Goal: Information Seeking & Learning: Check status

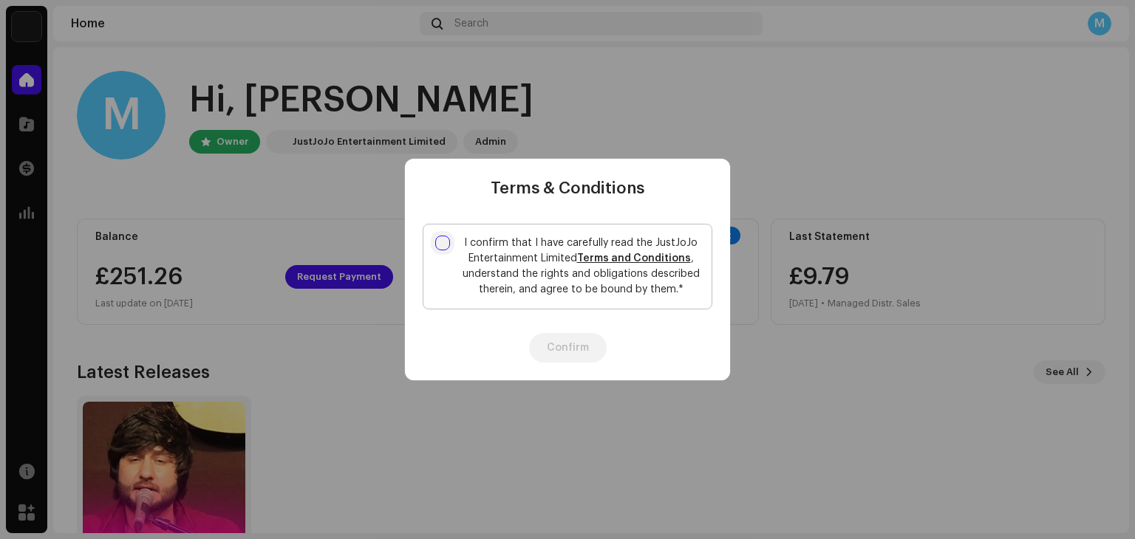
click at [446, 242] on input "I confirm that I have carefully read the JustJoJo Entertainment Limited Terms a…" at bounding box center [442, 243] width 15 height 15
checkbox input "true"
click at [584, 348] on button "Confirm" at bounding box center [568, 348] width 78 height 30
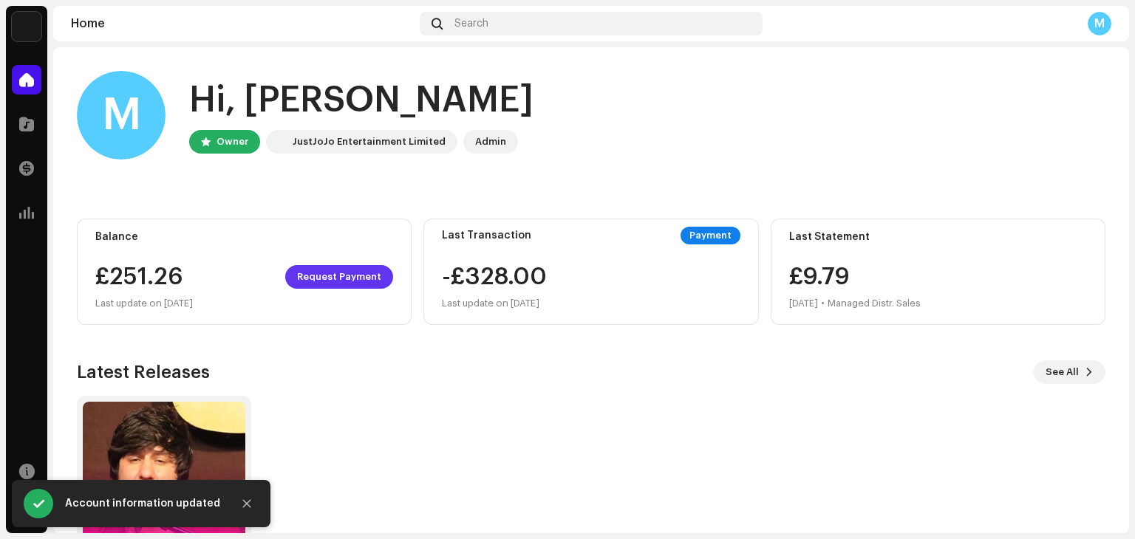
click at [350, 281] on span "Request Payment" at bounding box center [339, 277] width 84 height 30
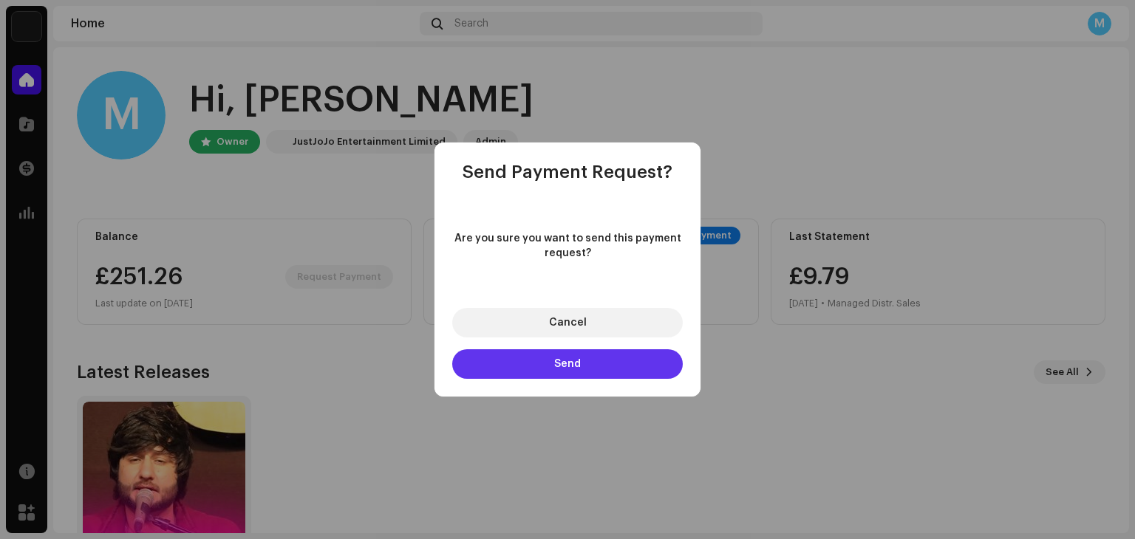
click at [539, 360] on button "Send" at bounding box center [567, 364] width 231 height 30
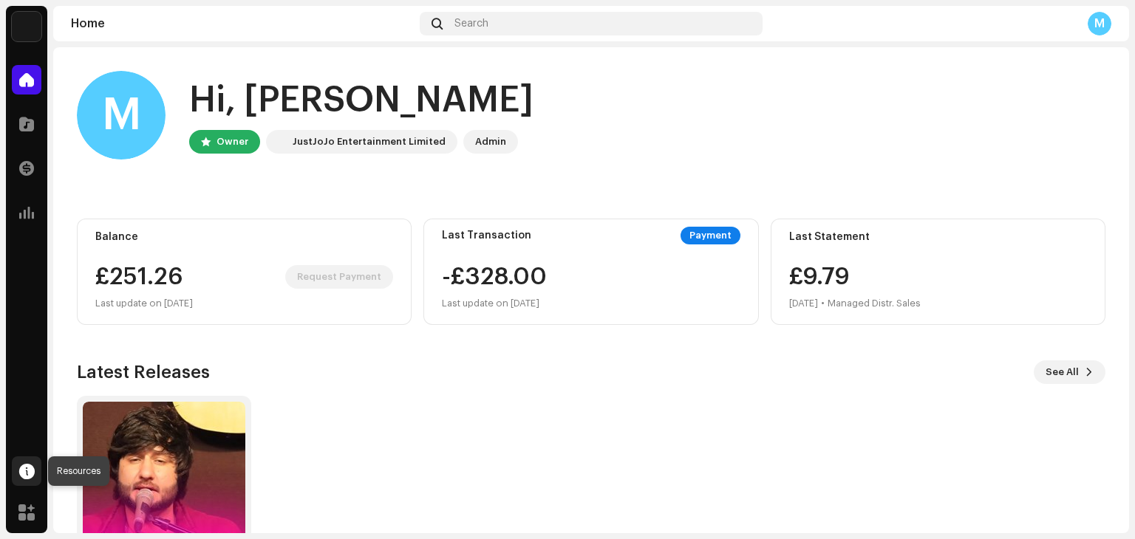
click at [33, 465] on span at bounding box center [27, 471] width 16 height 12
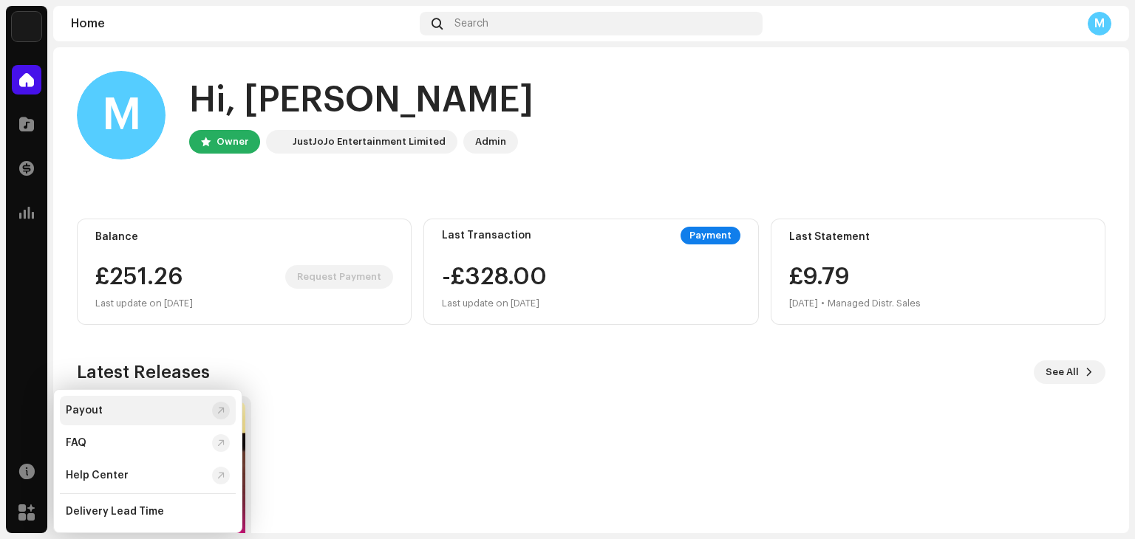
click at [217, 412] on div at bounding box center [220, 411] width 7 height 12
click at [1088, 23] on div "M" at bounding box center [1100, 24] width 24 height 24
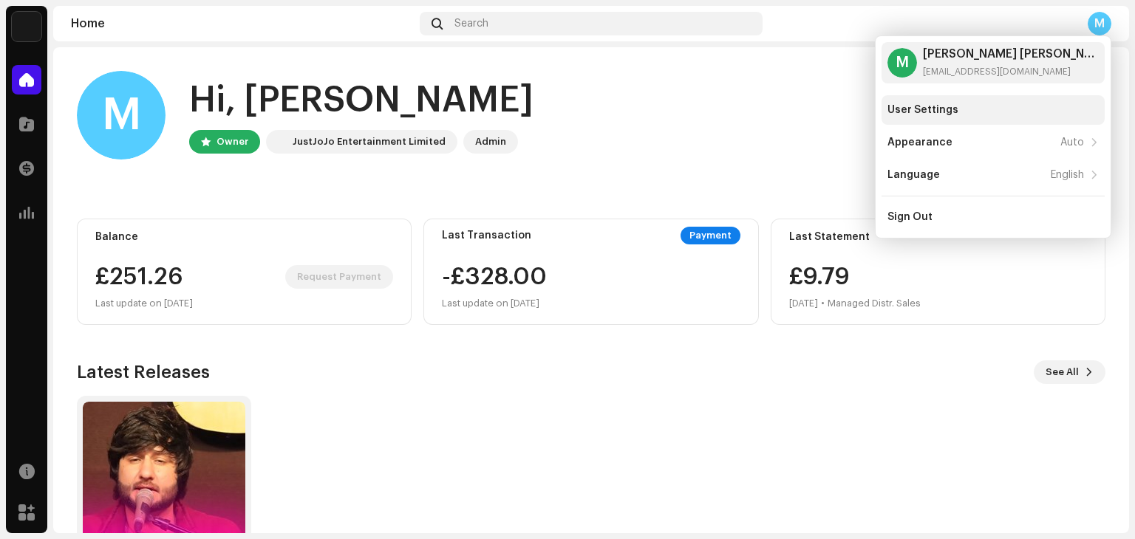
click at [938, 110] on div "User Settings" at bounding box center [922, 110] width 71 height 12
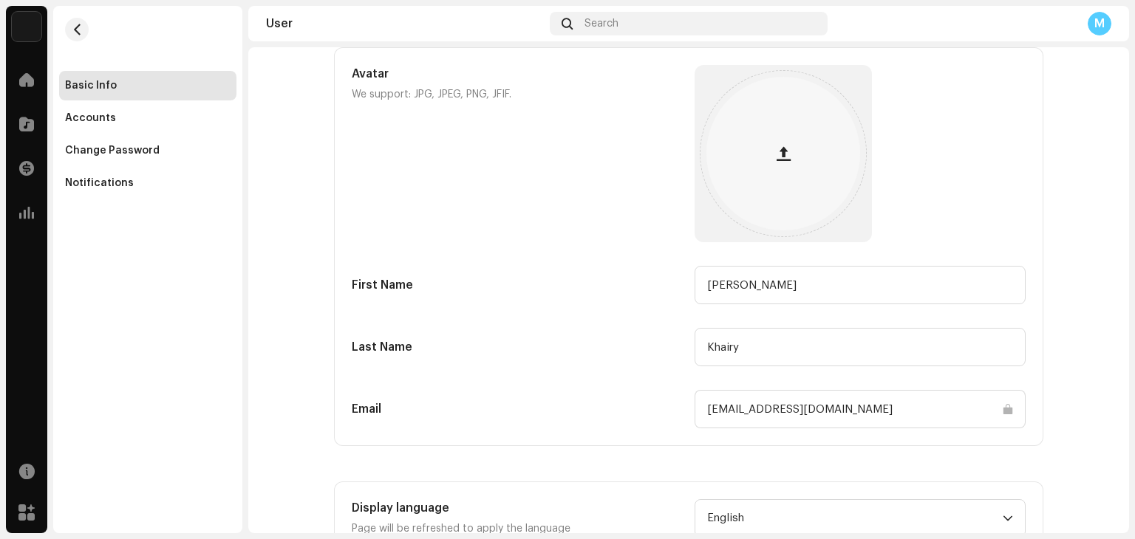
scroll to position [146, 0]
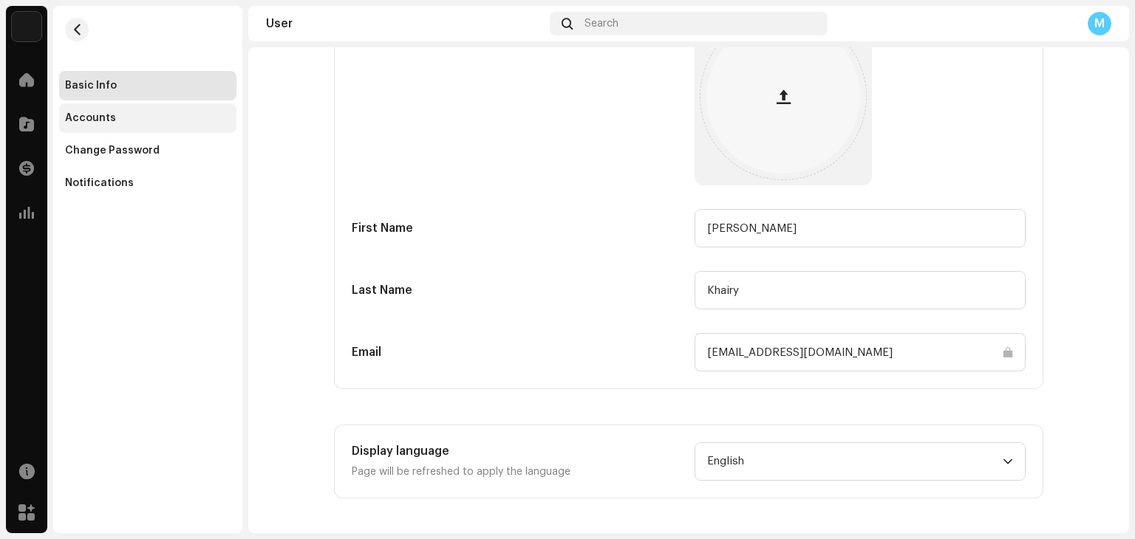
click at [101, 112] on div "Accounts" at bounding box center [90, 118] width 51 height 12
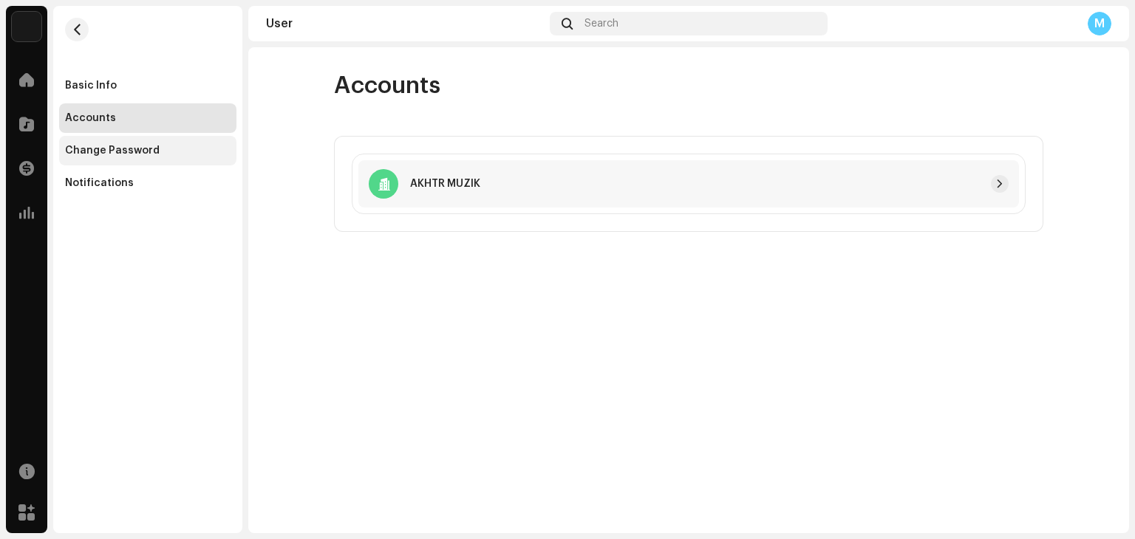
click at [124, 157] on div "Change Password" at bounding box center [147, 151] width 177 height 30
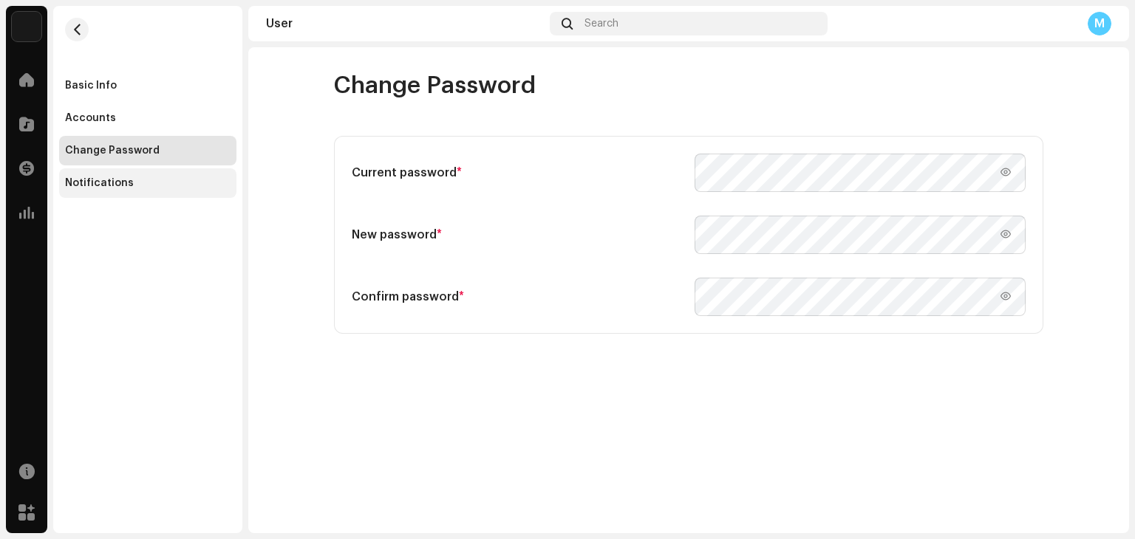
click at [116, 183] on div "Notifications" at bounding box center [99, 183] width 69 height 12
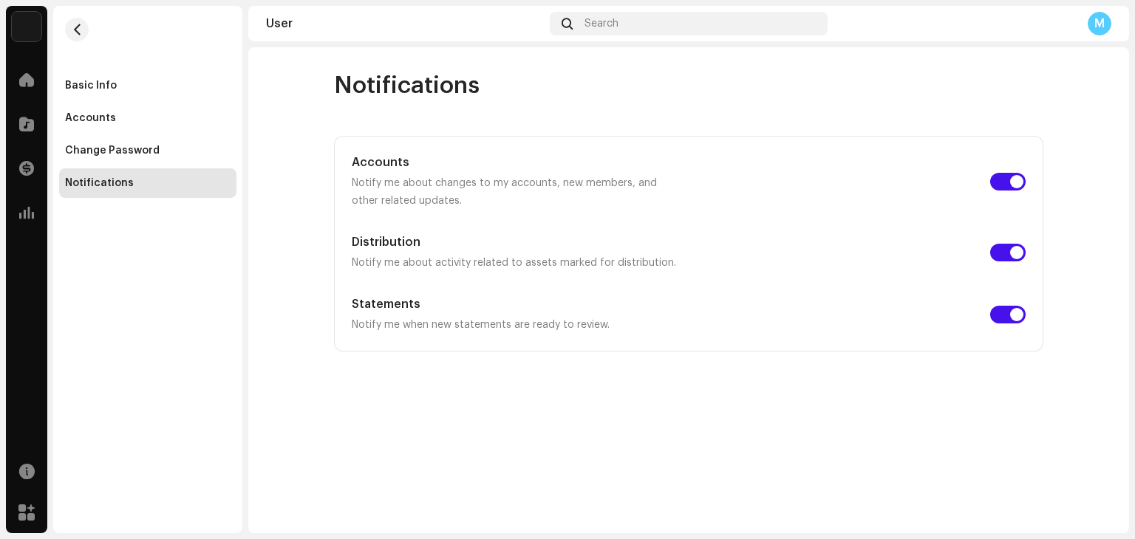
click at [24, 95] on div "Home" at bounding box center [26, 79] width 41 height 41
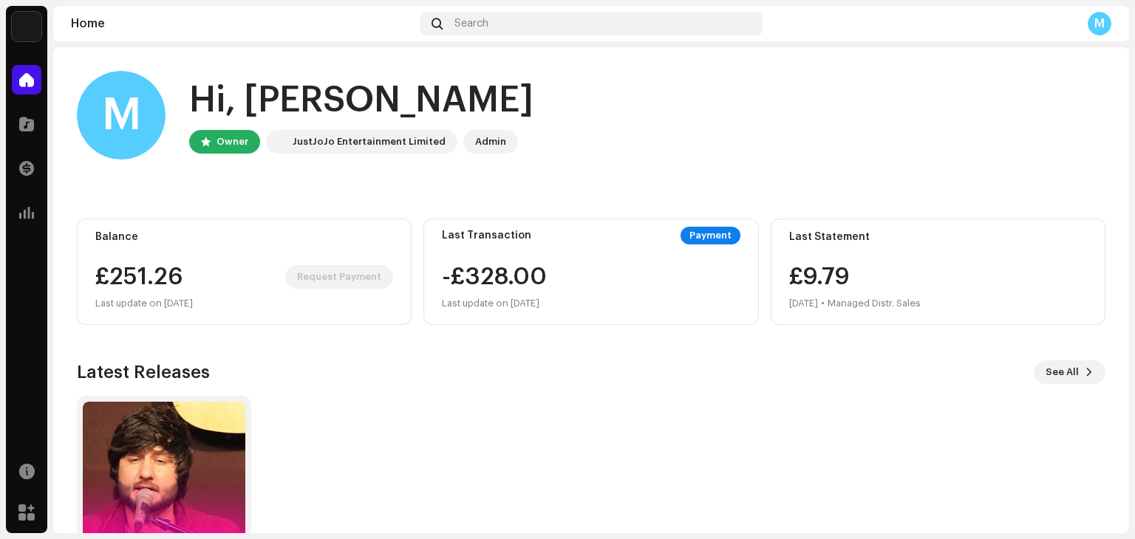
scroll to position [99, 0]
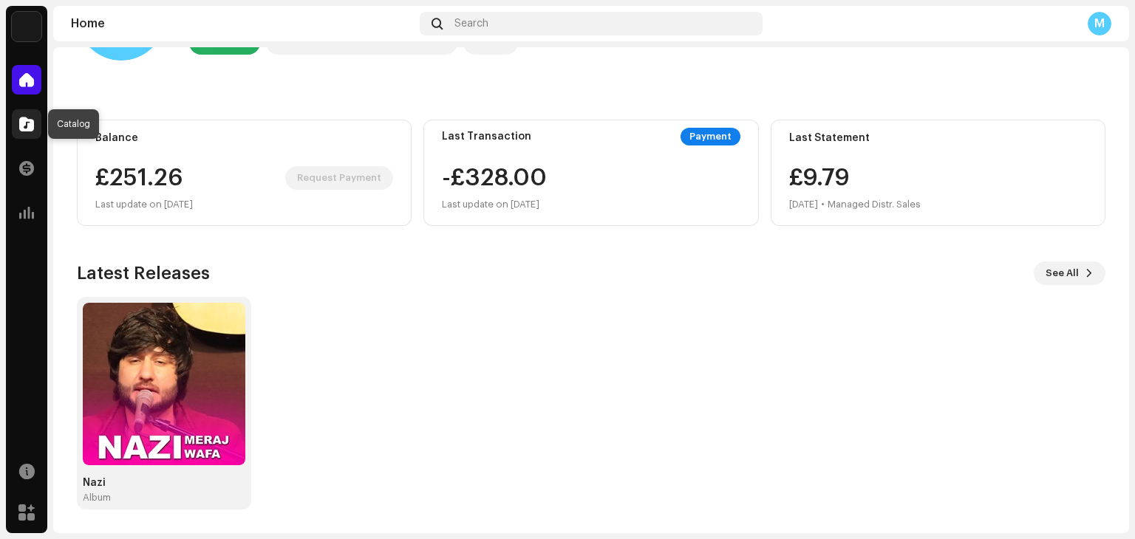
click at [31, 125] on span at bounding box center [26, 124] width 15 height 12
click at [28, 204] on div at bounding box center [27, 213] width 30 height 30
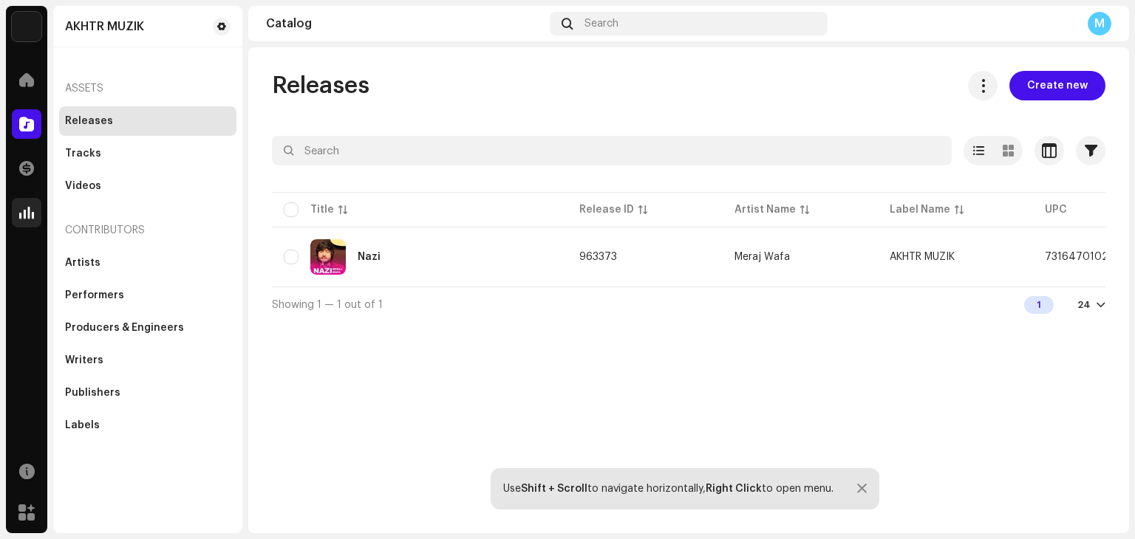
click at [26, 211] on span at bounding box center [26, 213] width 15 height 12
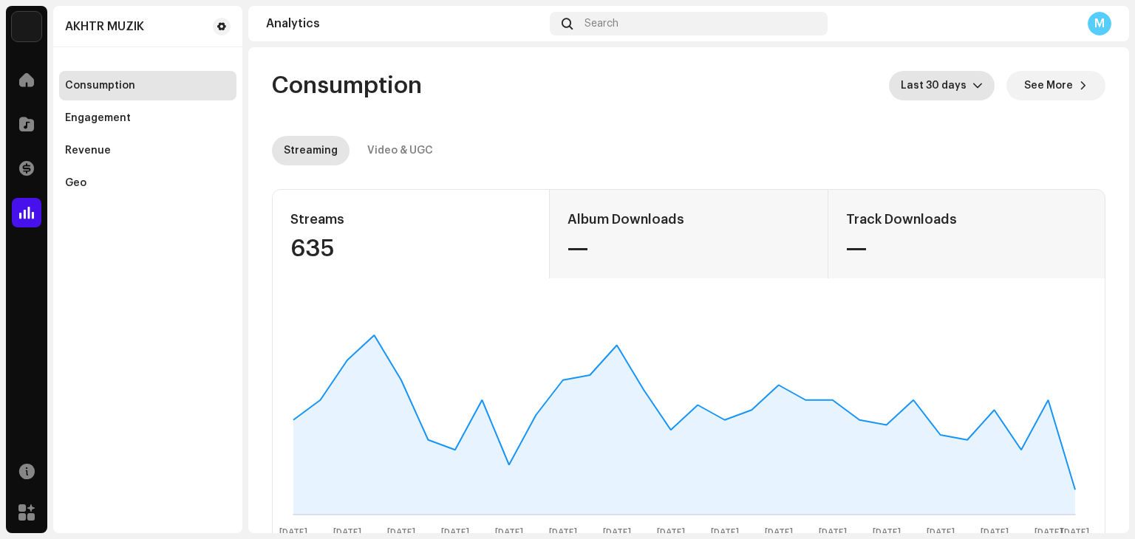
click at [949, 89] on span "Last 30 days" at bounding box center [937, 86] width 72 height 30
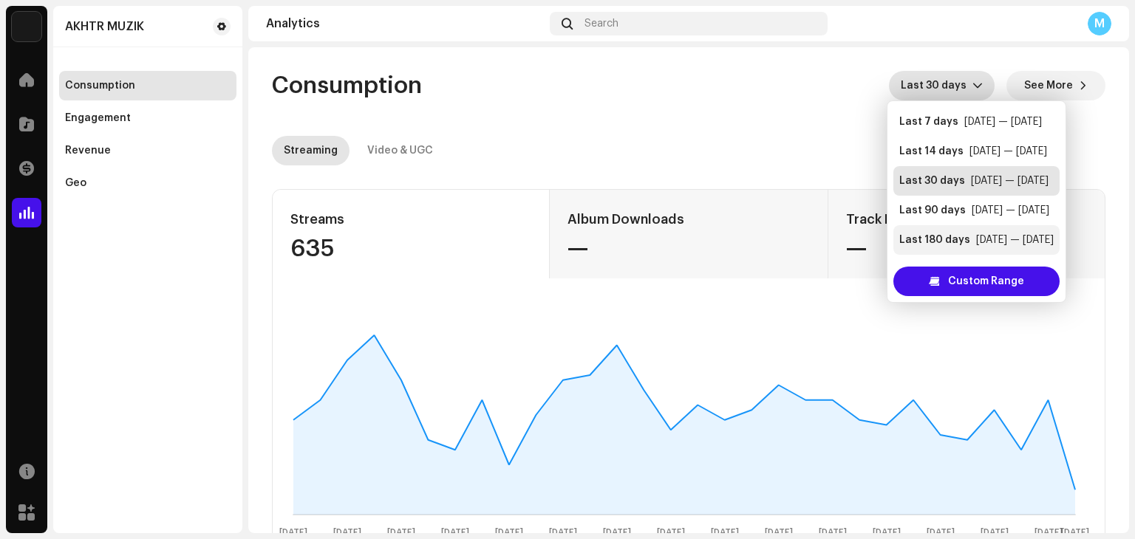
scroll to position [30, 0]
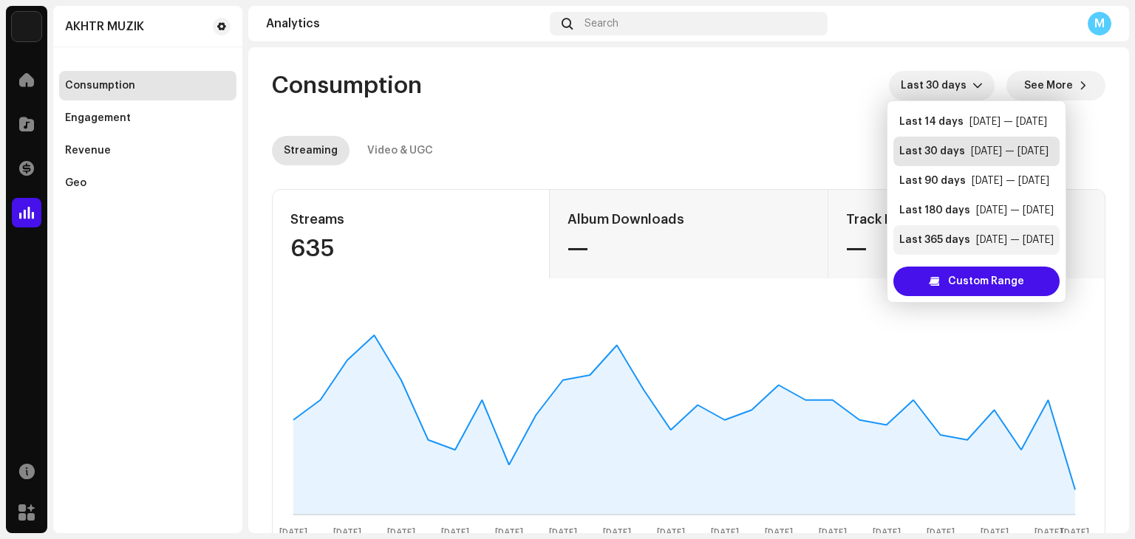
click at [937, 243] on div "Last 365 days" at bounding box center [934, 240] width 71 height 15
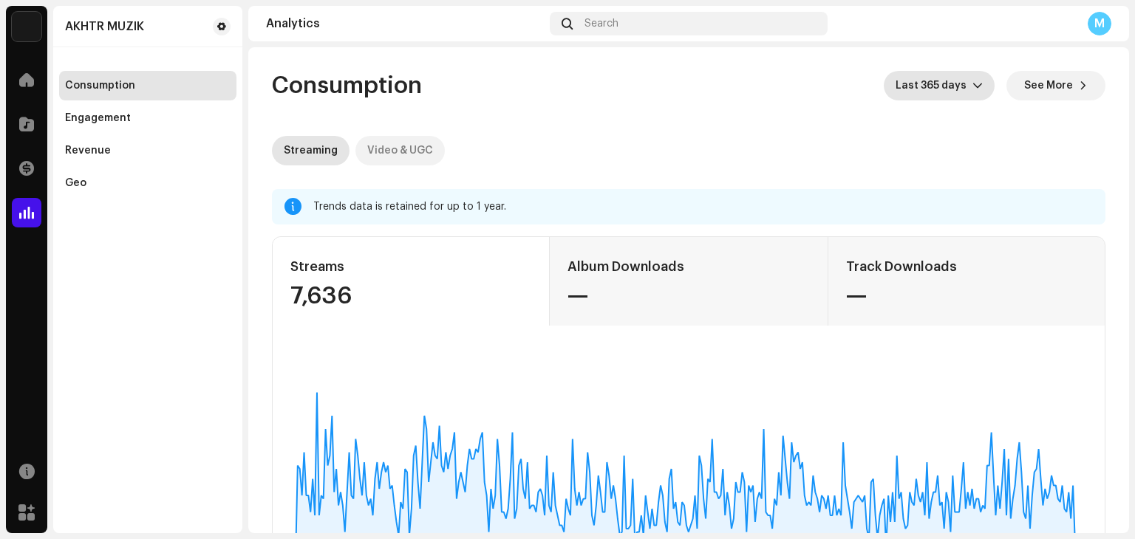
click at [380, 146] on div "Video & UGC" at bounding box center [400, 151] width 66 height 30
